Goal: Entertainment & Leisure: Browse casually

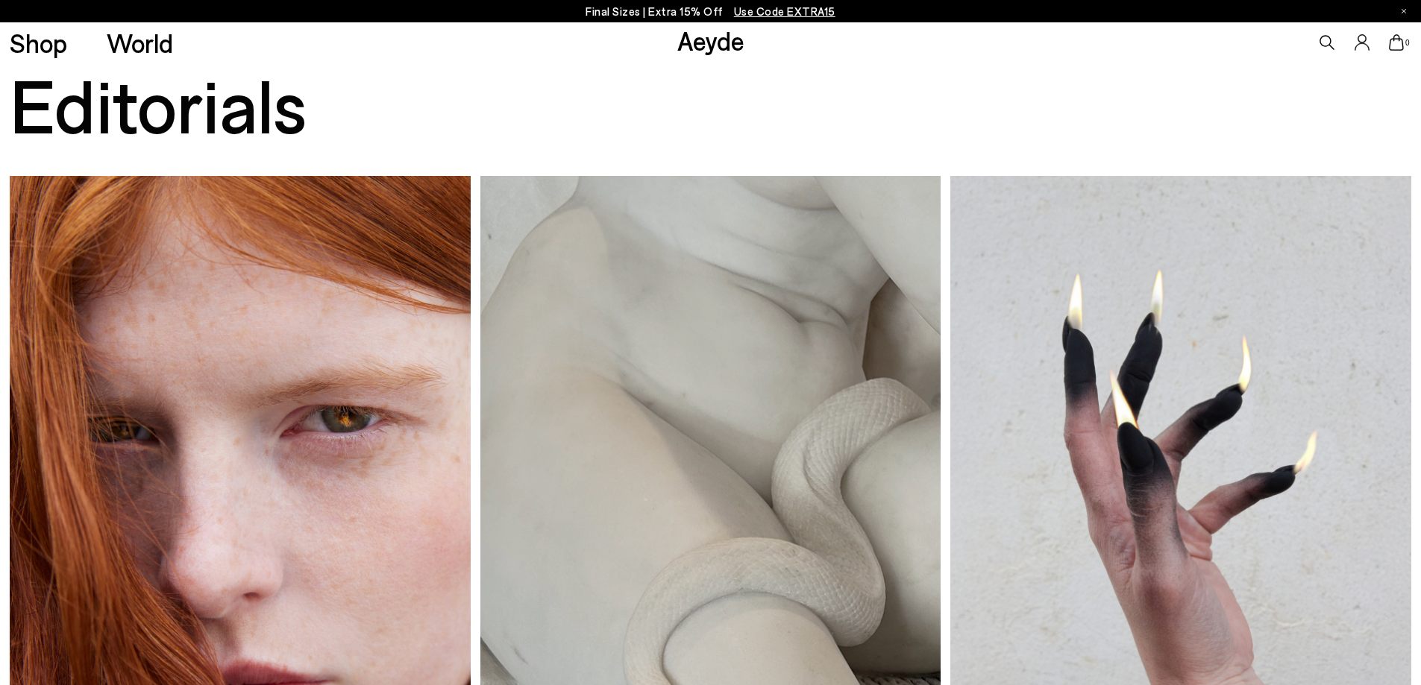
scroll to position [47, 0]
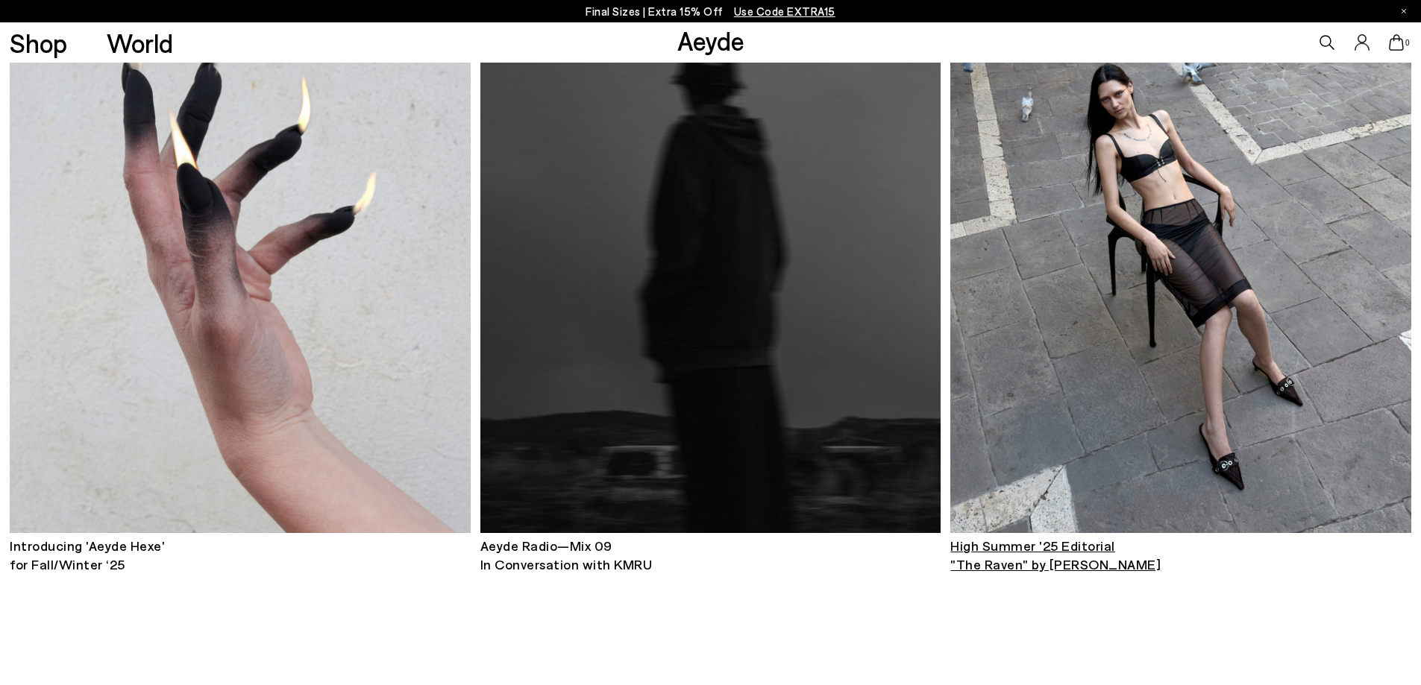
scroll to position [964, 0]
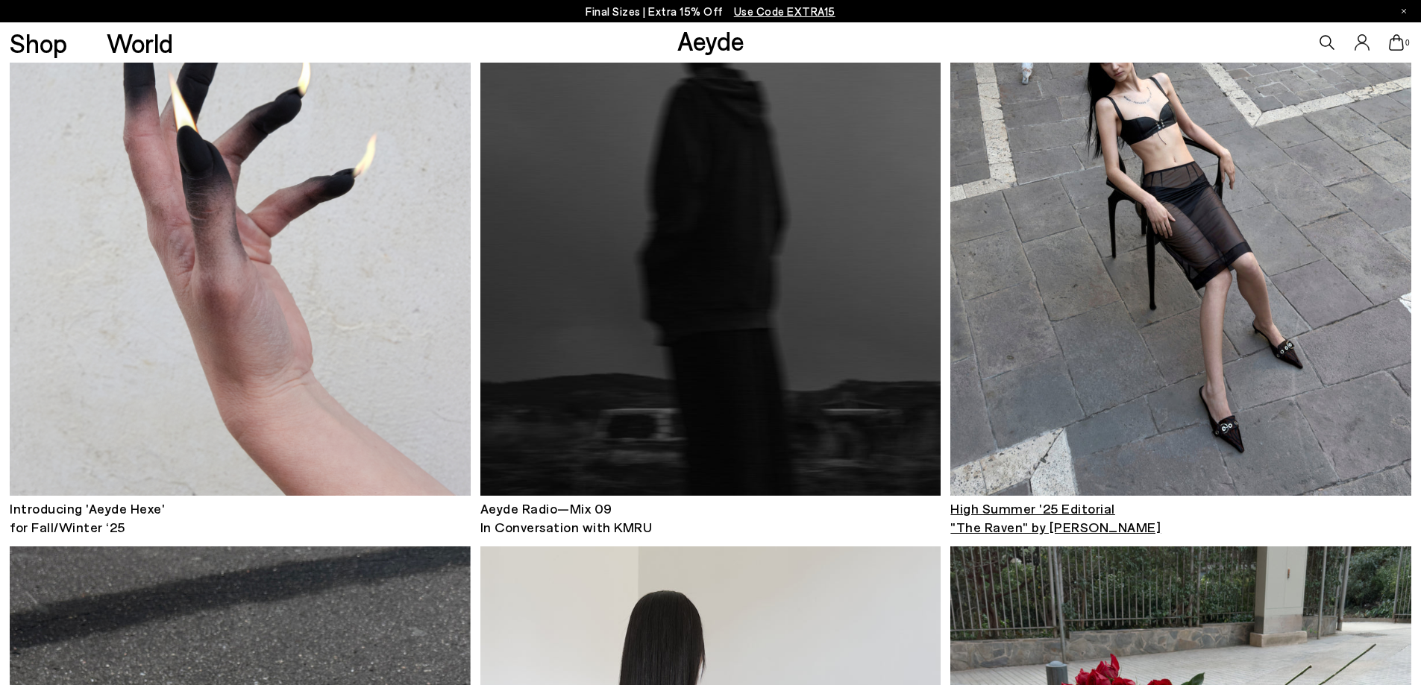
click at [1202, 327] on img at bounding box center [1180, 187] width 460 height 617
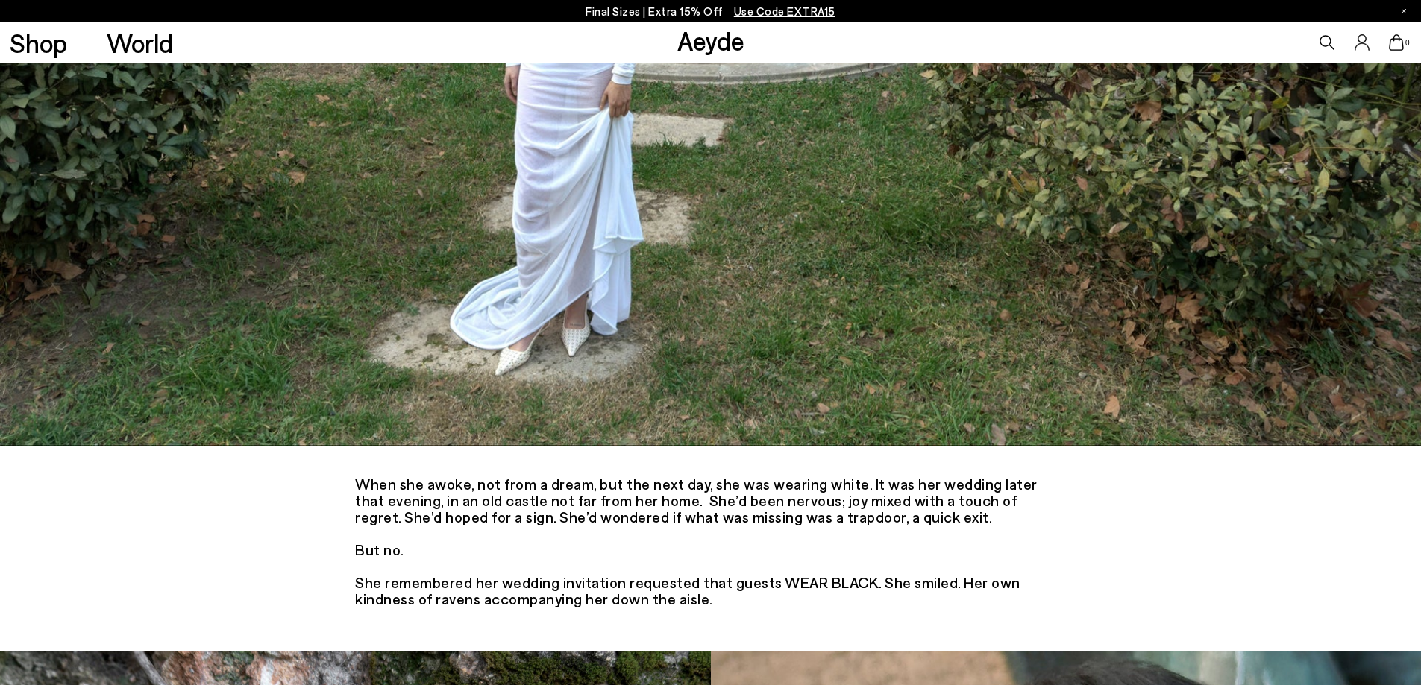
scroll to position [7942, 0]
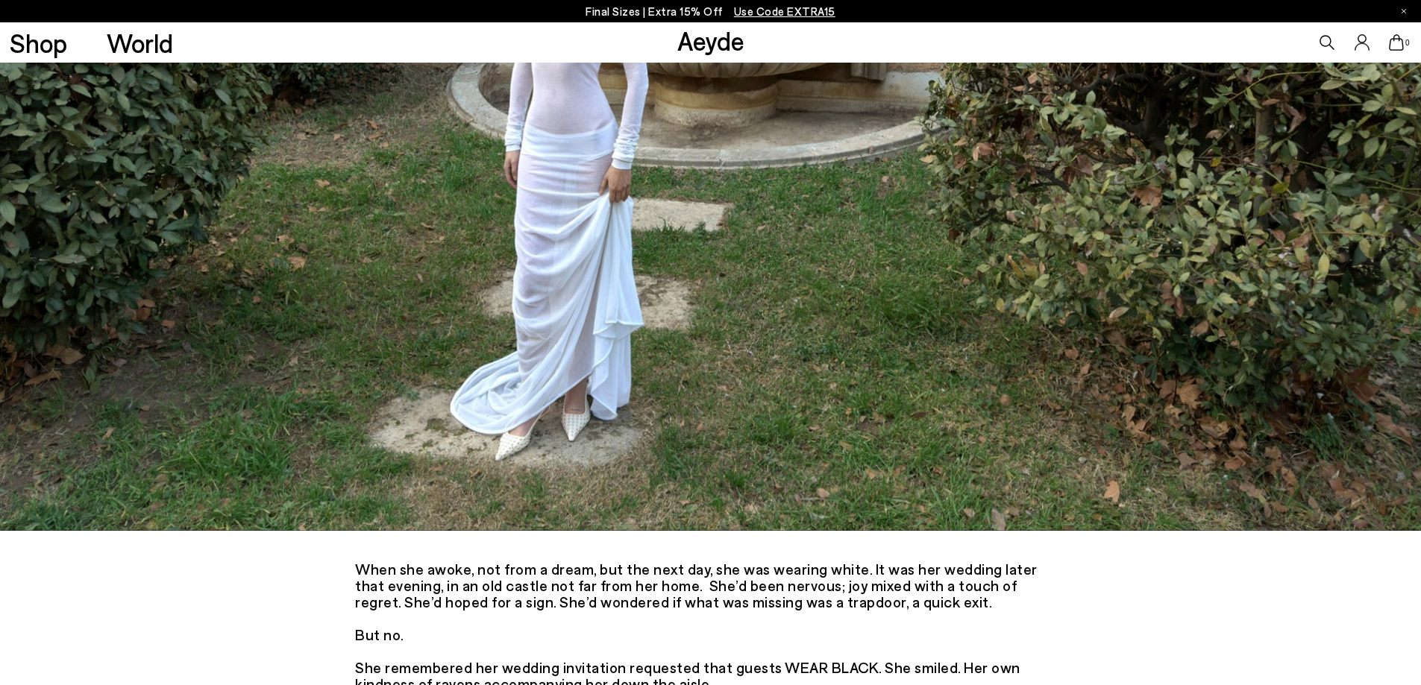
drag, startPoint x: 1429, startPoint y: 29, endPoint x: 1431, endPoint y: 594, distance: 564.6
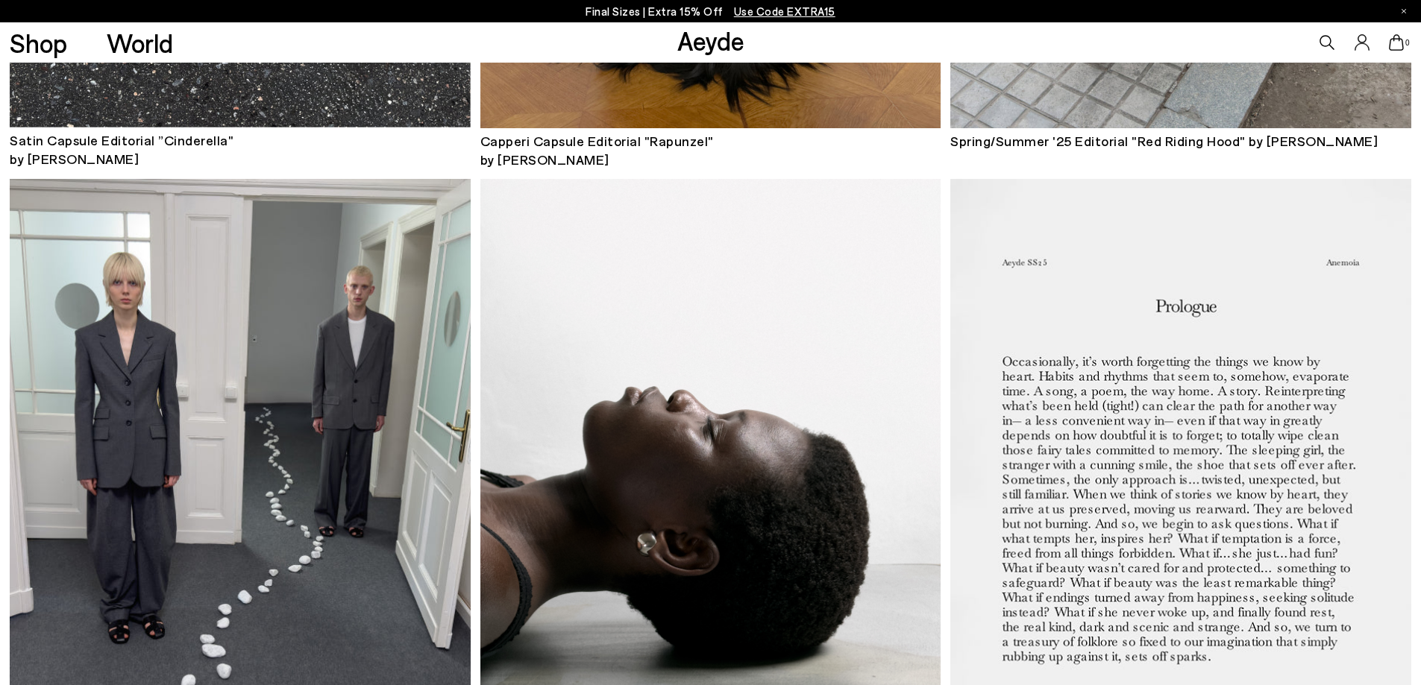
scroll to position [2009, 0]
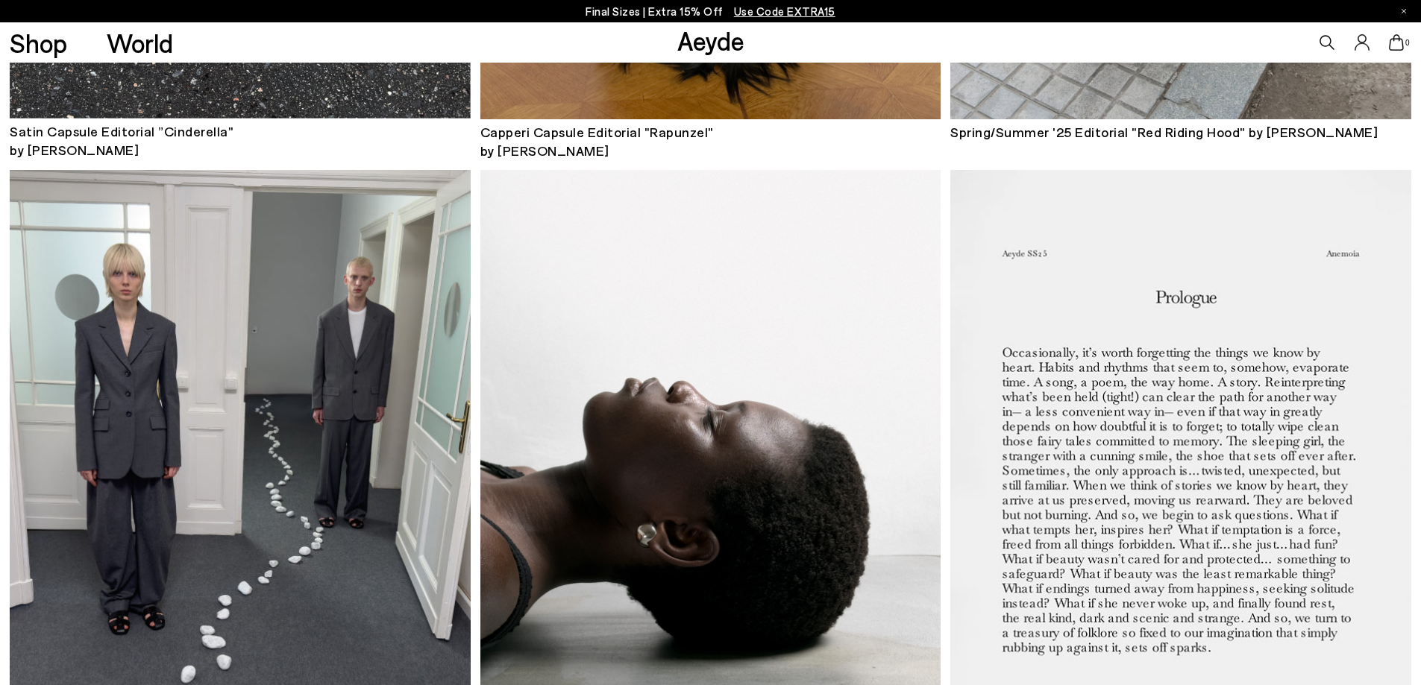
click at [402, 345] on img at bounding box center [240, 478] width 460 height 616
click at [698, 427] on img at bounding box center [710, 478] width 460 height 616
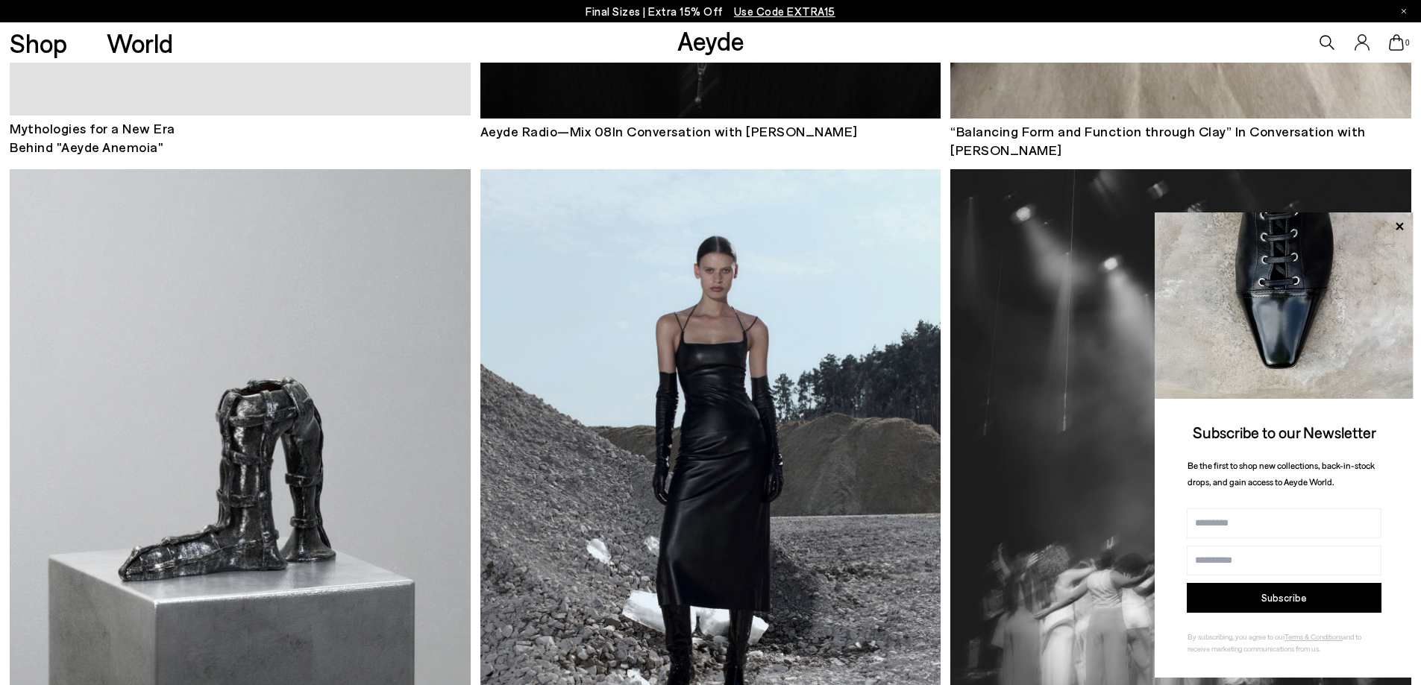
scroll to position [3426, 0]
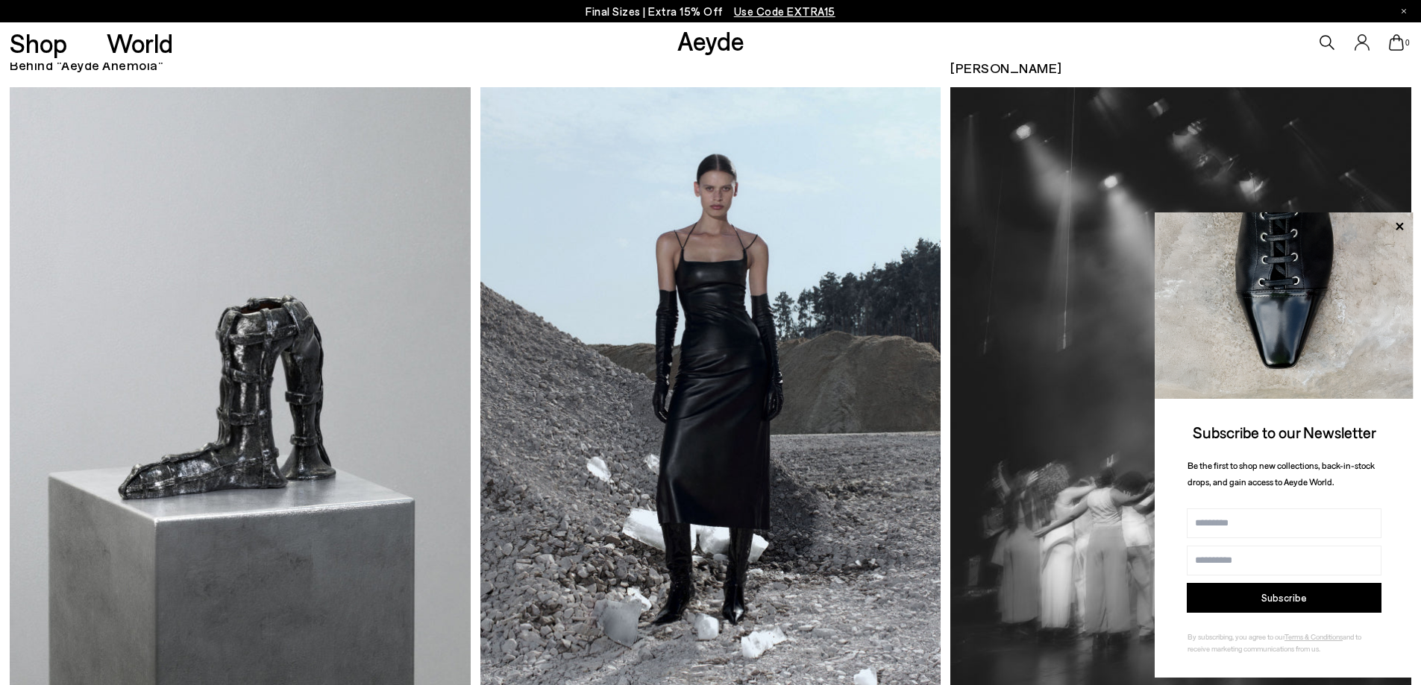
click at [862, 403] on img at bounding box center [710, 395] width 460 height 616
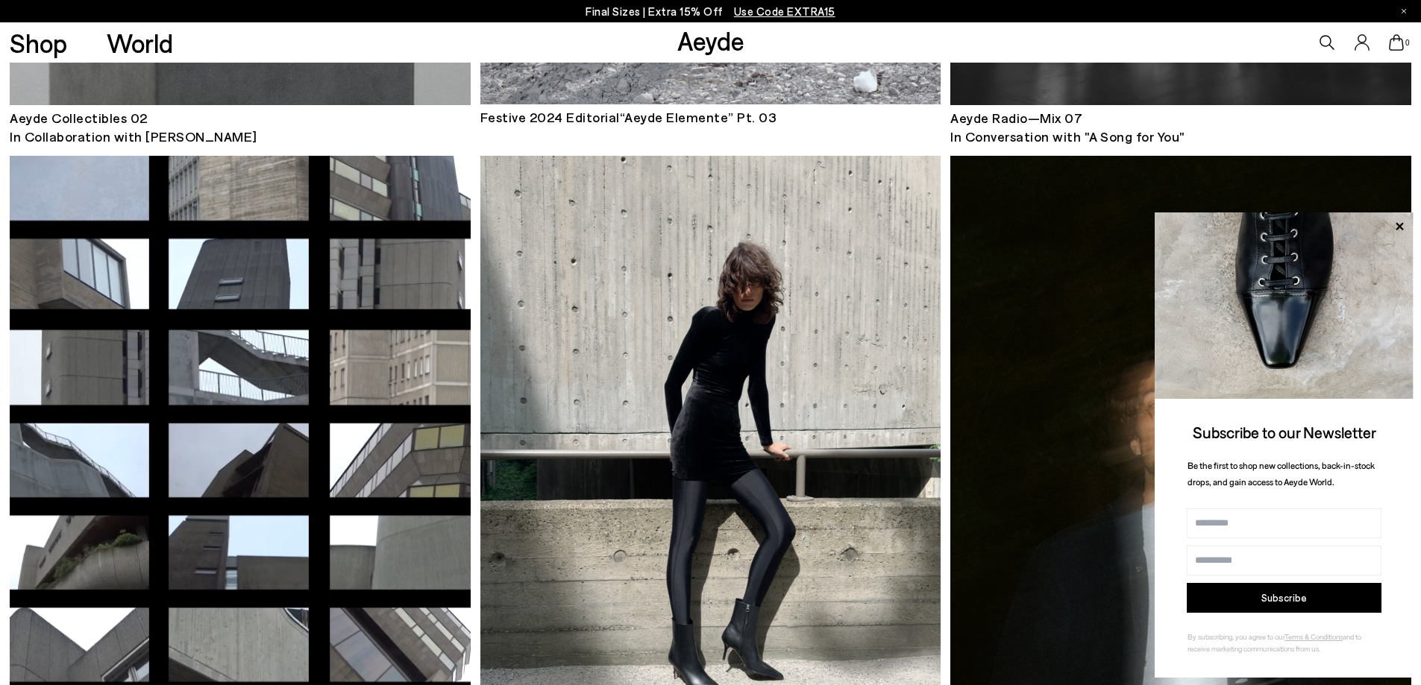
scroll to position [4172, 0]
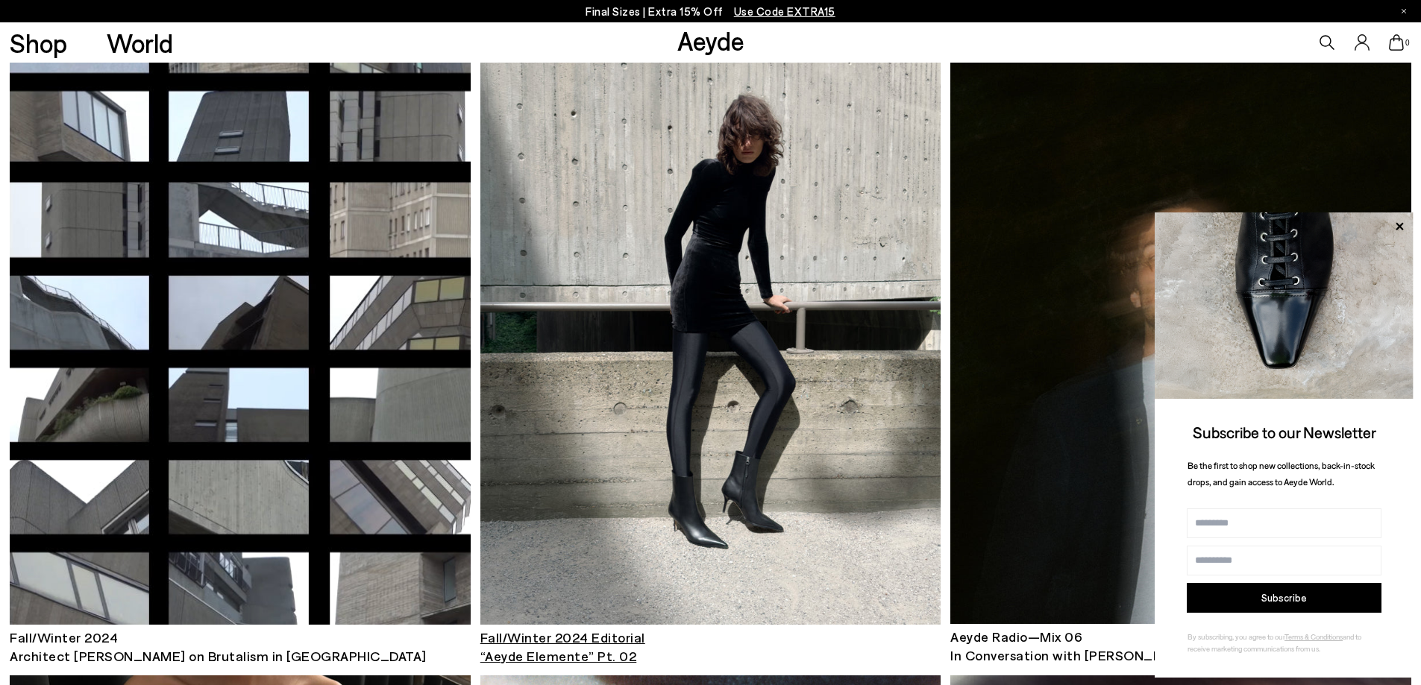
click at [806, 333] on img at bounding box center [710, 316] width 460 height 617
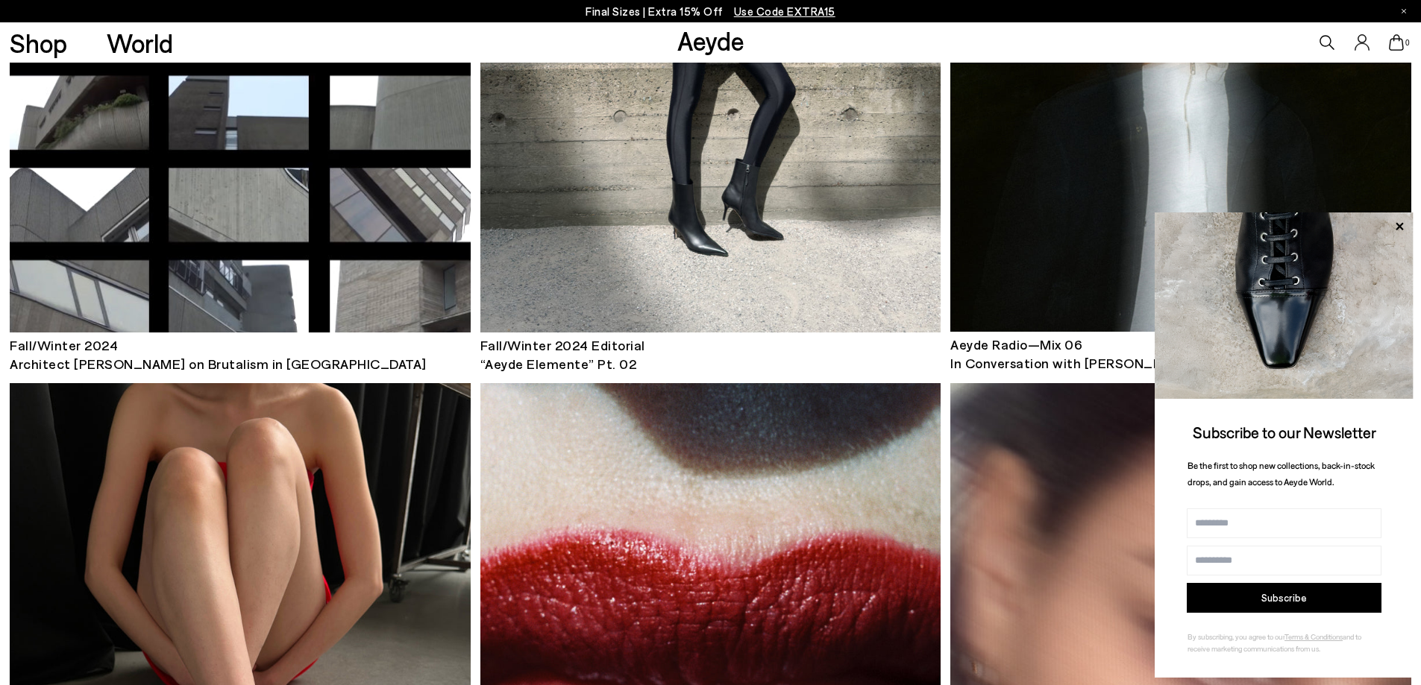
scroll to position [4694, 0]
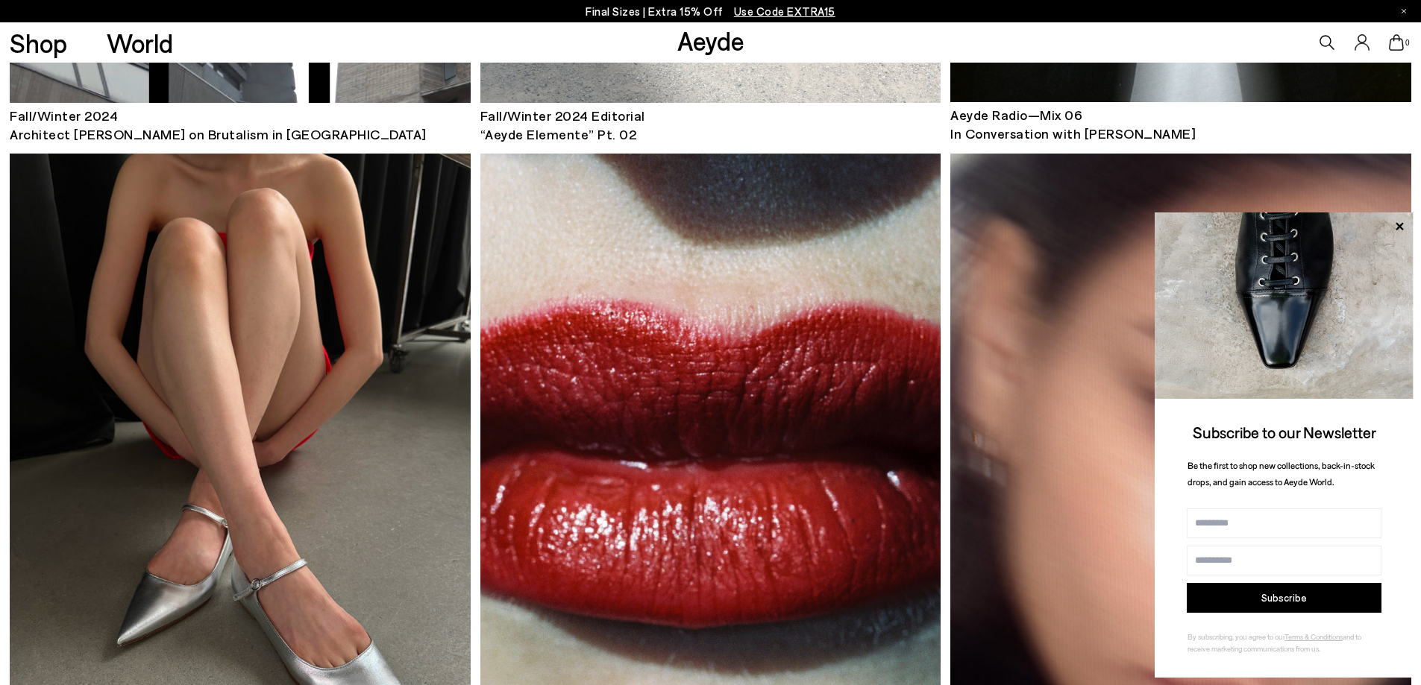
click at [399, 452] on img at bounding box center [240, 462] width 460 height 616
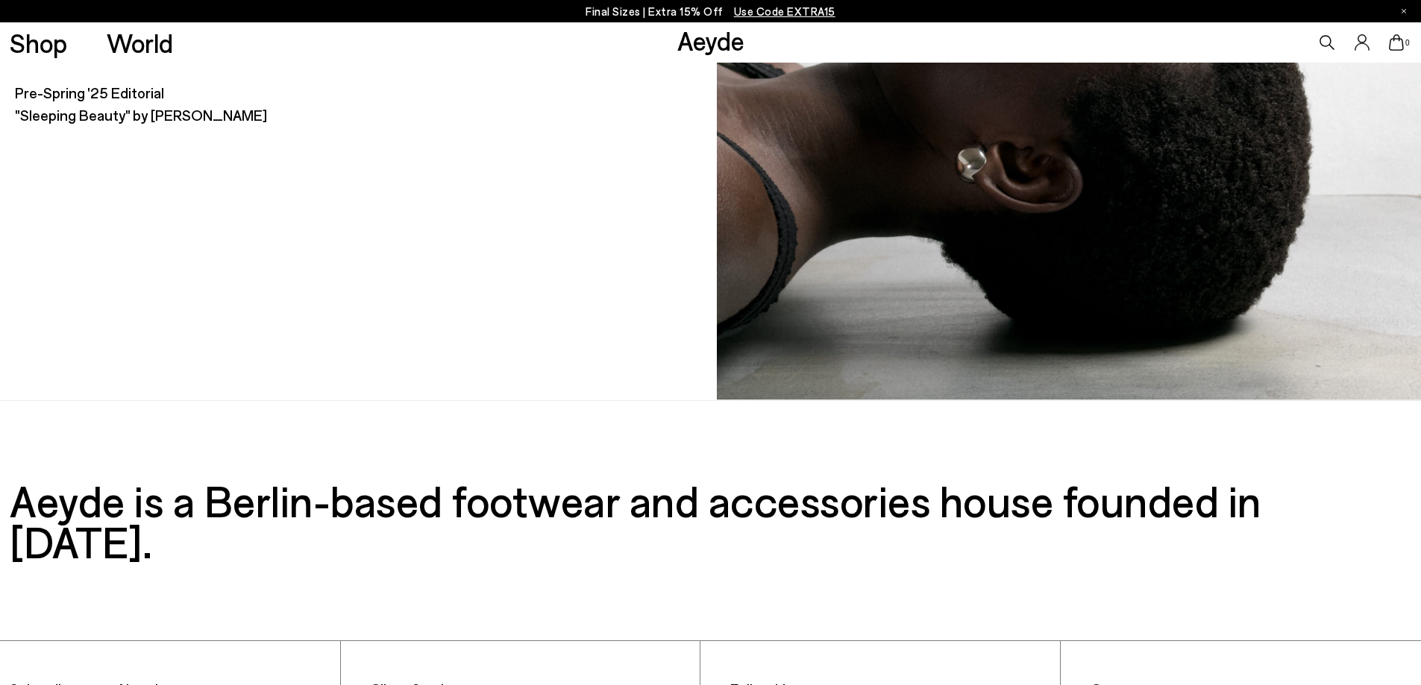
scroll to position [10232, 0]
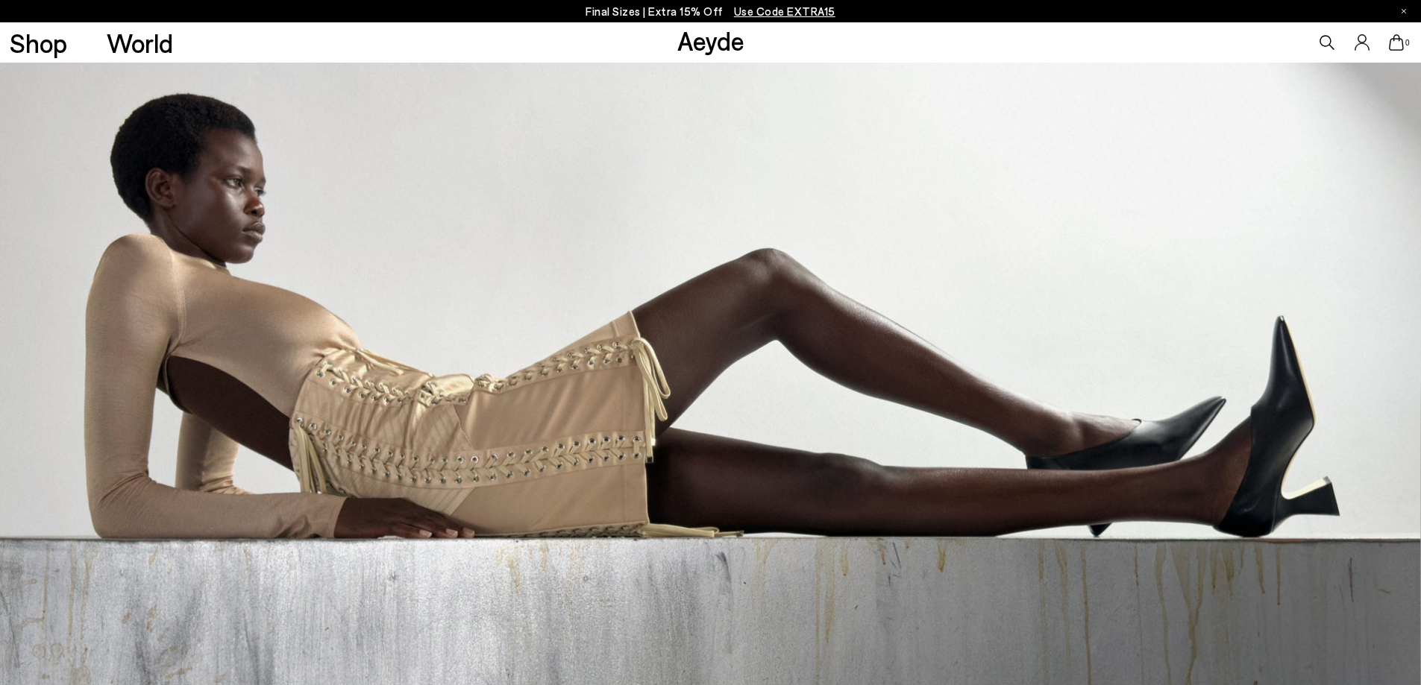
scroll to position [6489, 0]
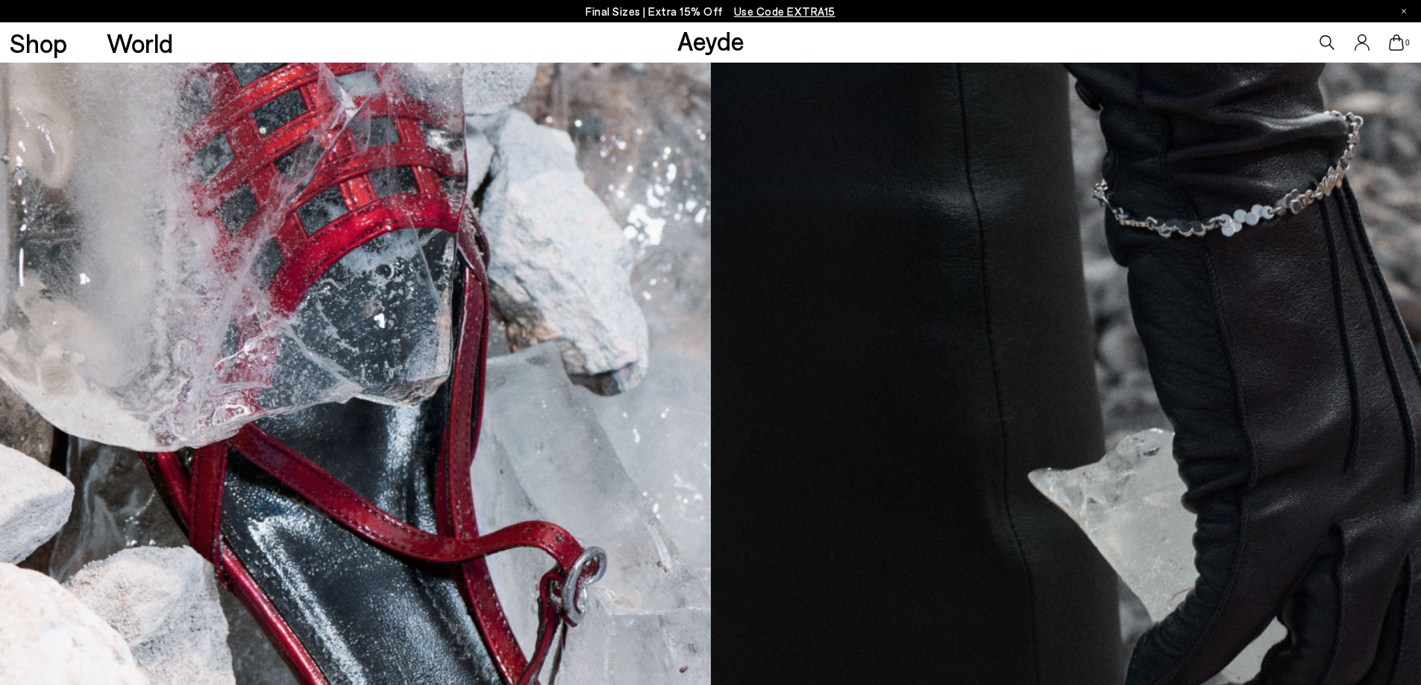
scroll to position [8109, 0]
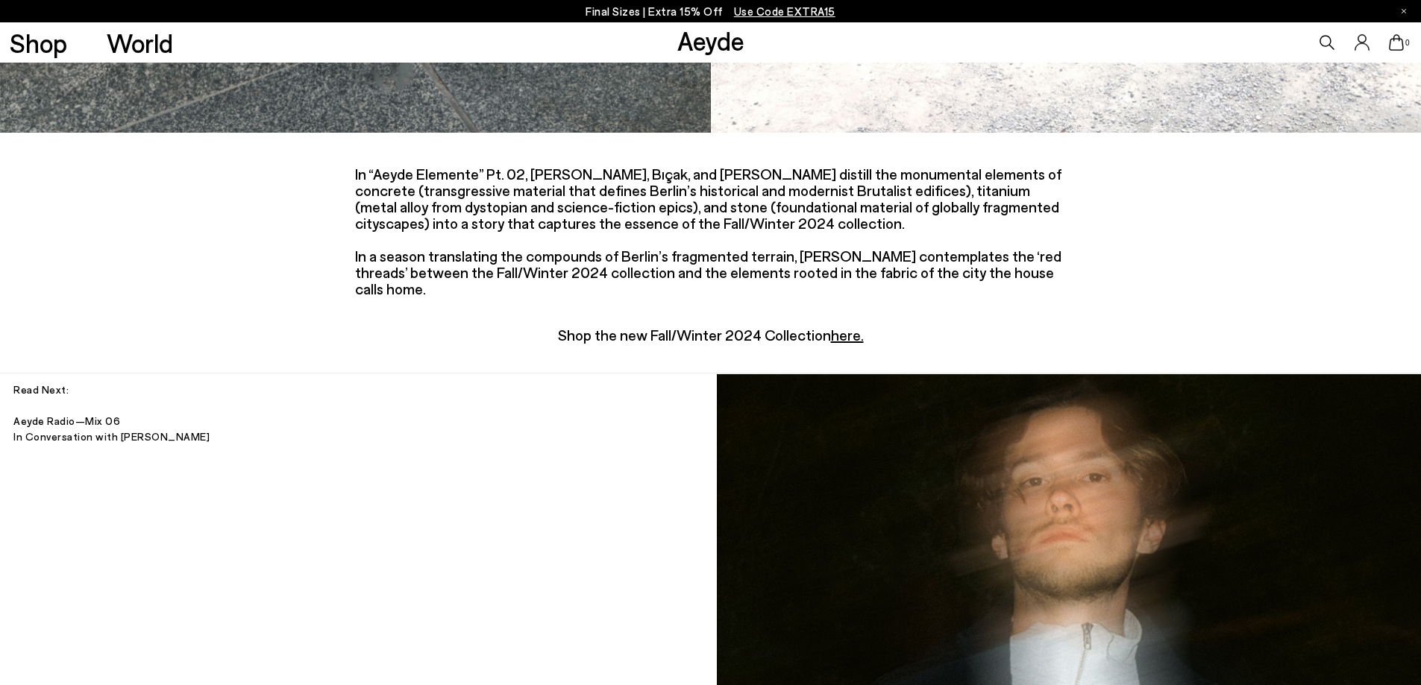
drag, startPoint x: 1429, startPoint y: 25, endPoint x: 1428, endPoint y: 596, distance: 570.6
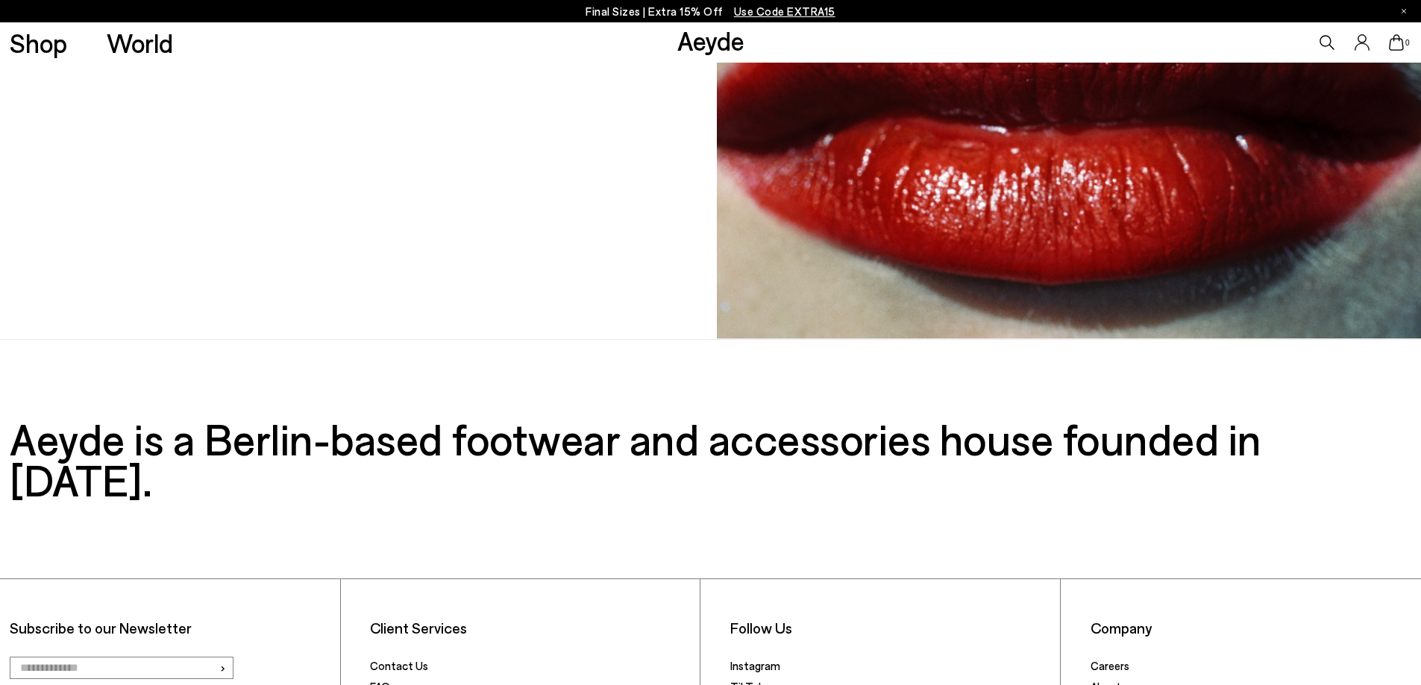
scroll to position [6574, 0]
